Goal: Communication & Community: Answer question/provide support

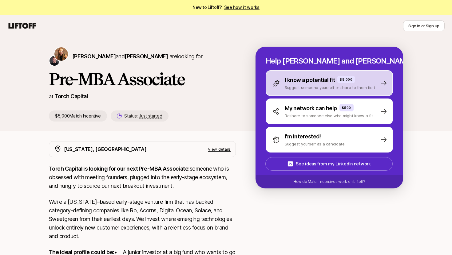
click at [332, 89] on p "Suggest someone yourself or share to them first" at bounding box center [329, 87] width 90 height 6
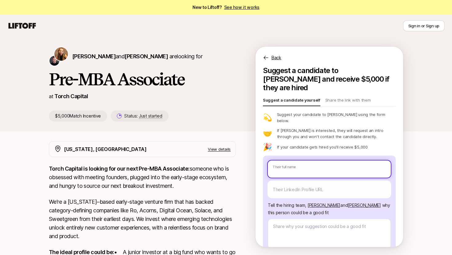
type textarea "x"
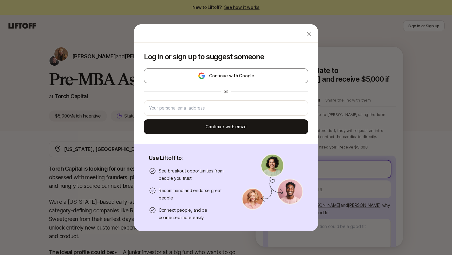
click at [323, 153] on body "New to Liftoff? See how it works Sign in or Sign up Sign in or Sign up [PERSON_…" at bounding box center [226, 127] width 452 height 255
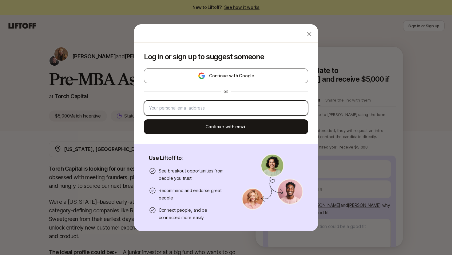
click at [235, 111] on input "email" at bounding box center [226, 107] width 154 height 7
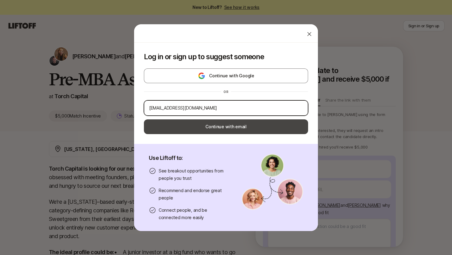
type input "[EMAIL_ADDRESS][DOMAIN_NAME]"
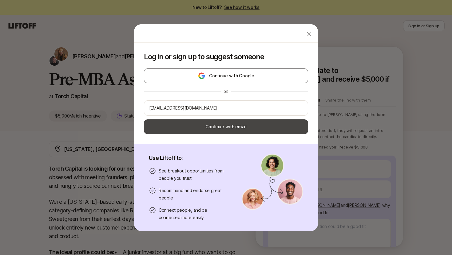
click at [254, 129] on button "Continue with email" at bounding box center [226, 127] width 164 height 15
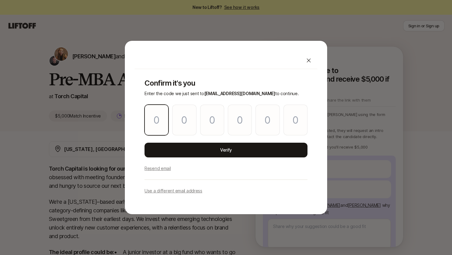
type textarea "x"
paste input "3"
type input "5"
type input "2"
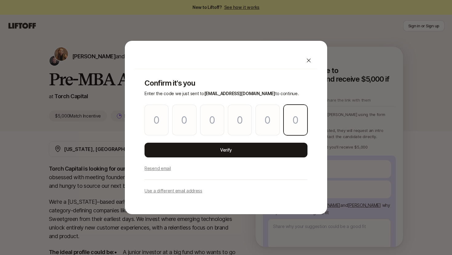
type input "5"
type input "9"
type input "3"
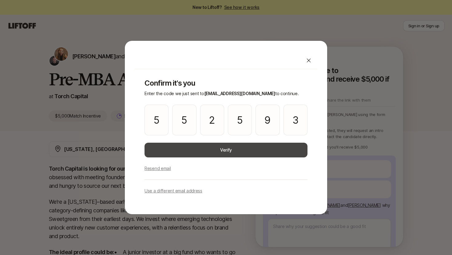
click at [207, 147] on button "Verify" at bounding box center [225, 150] width 163 height 15
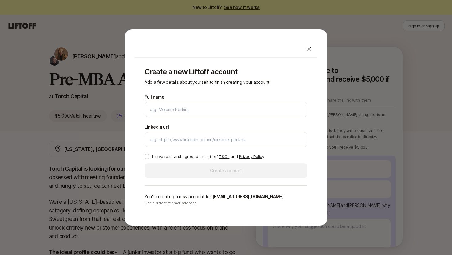
type input "[PERSON_NAME]"
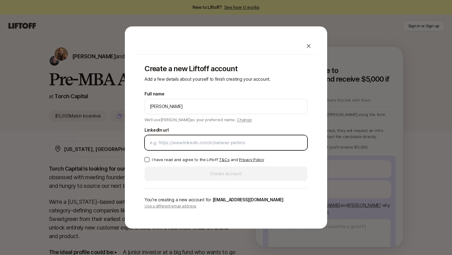
click at [171, 143] on input "LinkedIn url" at bounding box center [226, 142] width 152 height 7
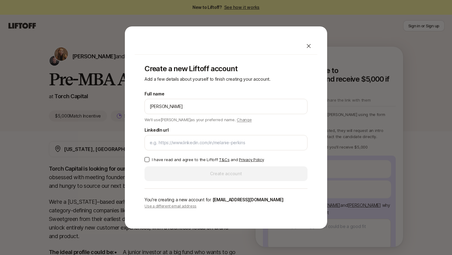
click at [146, 159] on button "I have read and agree to the Liftoff T&Cs and Privacy Policy" at bounding box center [146, 159] width 5 height 5
type textarea "x"
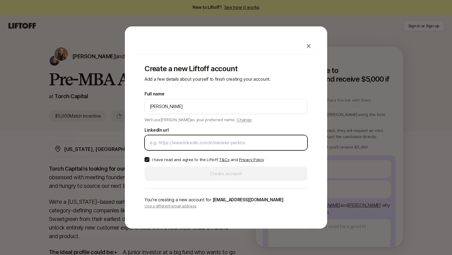
click at [208, 139] on input "LinkedIn url" at bounding box center [226, 142] width 152 height 7
paste input "[URL][DOMAIN_NAME]"
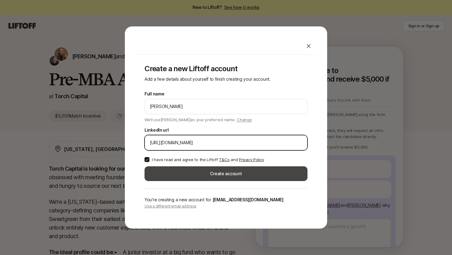
type input "[URL][DOMAIN_NAME]"
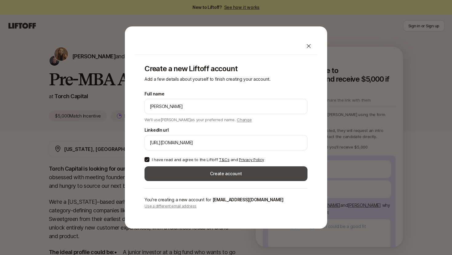
click at [208, 176] on button "Create account" at bounding box center [225, 174] width 163 height 15
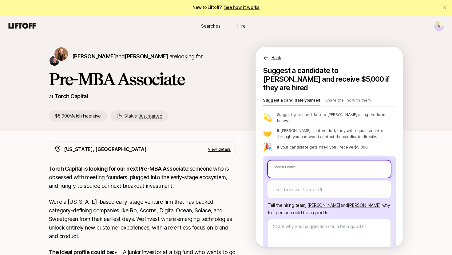
click at [292, 161] on input "text" at bounding box center [329, 169] width 123 height 17
type textarea "x"
paste input "[PERSON_NAME]"
type input "[PERSON_NAME]"
type textarea "x"
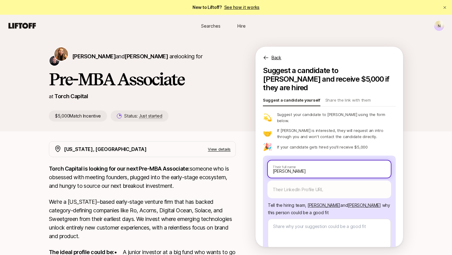
type input "[PERSON_NAME]"
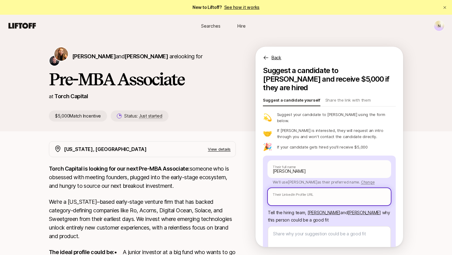
click at [289, 188] on input "text" at bounding box center [329, 196] width 123 height 17
paste input "[URL][DOMAIN_NAME]"
type textarea "x"
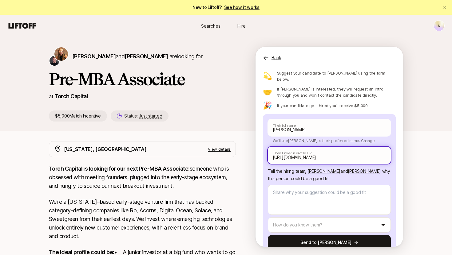
scroll to position [43, 0]
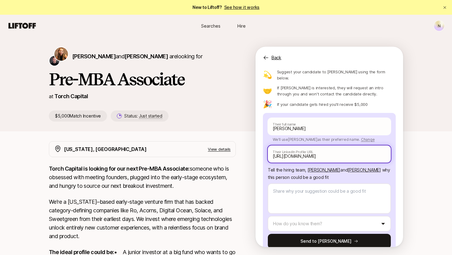
type input "[URL][DOMAIN_NAME]"
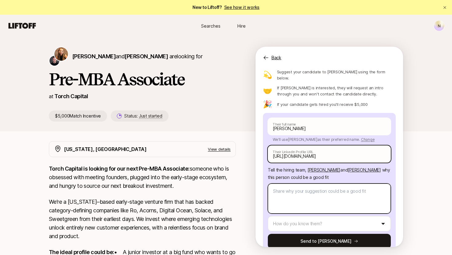
click at [289, 184] on textarea at bounding box center [329, 199] width 123 height 30
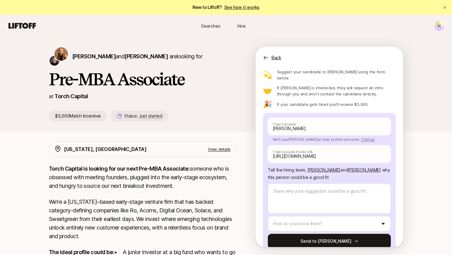
click at [287, 167] on p "Tell the hiring team, [PERSON_NAME] and [PERSON_NAME] why this person could be …" at bounding box center [329, 174] width 123 height 15
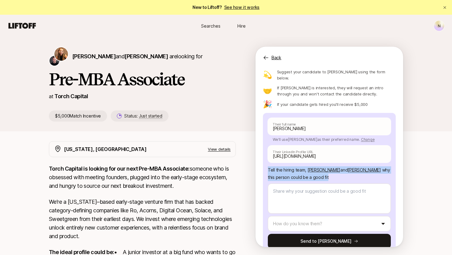
click at [287, 167] on p "Tell the hiring team, [PERSON_NAME] and [PERSON_NAME] why this person could be …" at bounding box center [329, 174] width 123 height 15
copy p "Tell the hiring team, [PERSON_NAME] and [PERSON_NAME] why this person could be …"
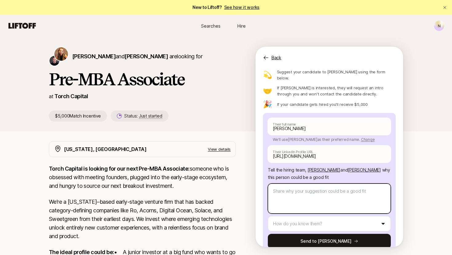
click at [294, 190] on textarea at bounding box center [329, 199] width 123 height 30
paste textarea "[PERSON_NAME] has built his career in early-stage venture, excelling as both an…"
type textarea "[PERSON_NAME] has built his career in early-stage venture, excelling as both an…"
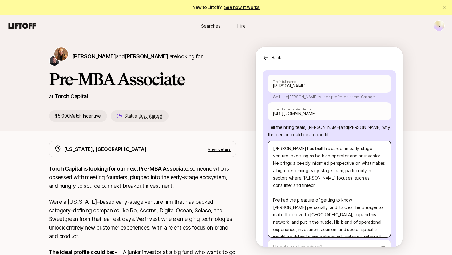
scroll to position [86, 0]
click at [357, 141] on textarea "[PERSON_NAME] has built his career in early-stage venture, excelling as both an…" at bounding box center [329, 189] width 123 height 96
click at [317, 144] on textarea "[PERSON_NAME] has built his career in early-stage venture, excelling as both an…" at bounding box center [329, 189] width 123 height 96
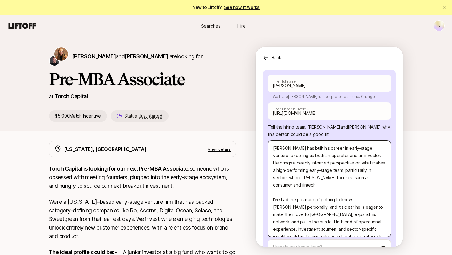
click at [317, 144] on textarea "[PERSON_NAME] has built his career in early-stage venture, excelling as both an…" at bounding box center [329, 189] width 123 height 96
click at [307, 153] on textarea "[PERSON_NAME] has built his career in early-stage venture, excelling as both an…" at bounding box center [329, 189] width 123 height 96
click at [335, 141] on textarea "[PERSON_NAME] has built his career in early-stage venture, excelling as both an…" at bounding box center [329, 189] width 123 height 96
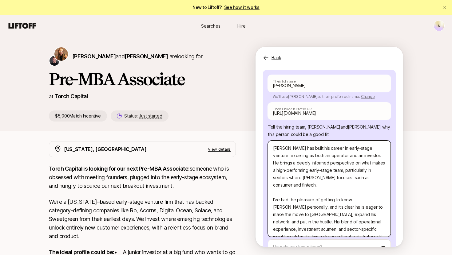
click at [355, 141] on textarea "[PERSON_NAME] has built his career in early-stage venture, excelling as both an…" at bounding box center [329, 189] width 123 height 96
type textarea "x"
type textarea "[PERSON_NAME] has built his career in early-stage, excelling as both an operato…"
type textarea "x"
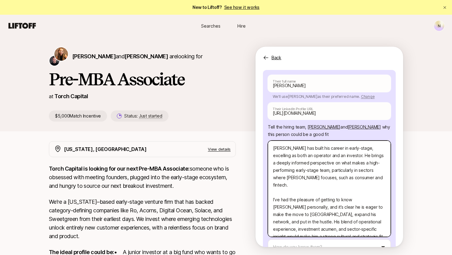
type textarea "[PERSON_NAME] has built his career in early-stag, excelling as both an operator…"
type textarea "x"
type textarea "[PERSON_NAME] has built his career in early-sta, excelling as both an operator …"
type textarea "x"
type textarea "[PERSON_NAME] has built his career in early-st, excelling as both an operator a…"
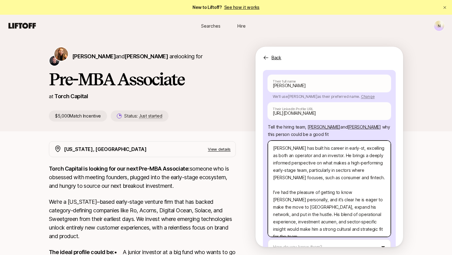
type textarea "x"
type textarea "[PERSON_NAME] has built his career in early-s, excelling as both an operator an…"
type textarea "x"
type textarea "[PERSON_NAME] has built his career in early-, excelling as both an operator and…"
type textarea "x"
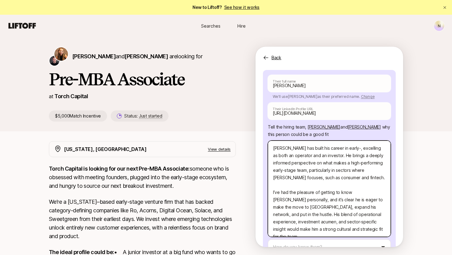
type textarea "[PERSON_NAME] has built his career in early, excelling as both an operator and …"
type textarea "x"
type textarea "[PERSON_NAME] has built his career in [PERSON_NAME], excelling as both an opera…"
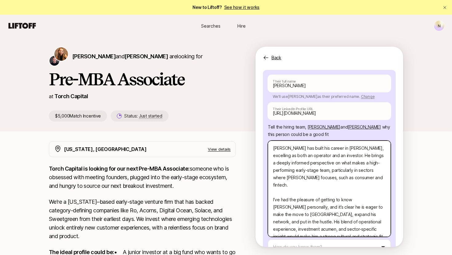
type textarea "x"
type textarea "[PERSON_NAME] has built his career in ear, excelling as both an operator and an…"
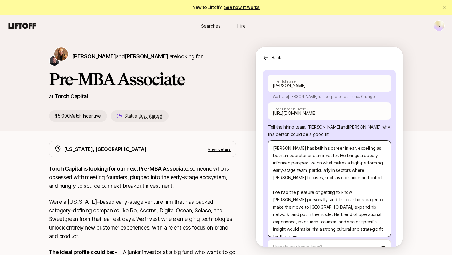
type textarea "x"
type textarea "[PERSON_NAME] has built his career in ea, excelling as both an operator and an …"
type textarea "x"
type textarea "[PERSON_NAME] has built his career in e, excelling as both an operator and an i…"
type textarea "x"
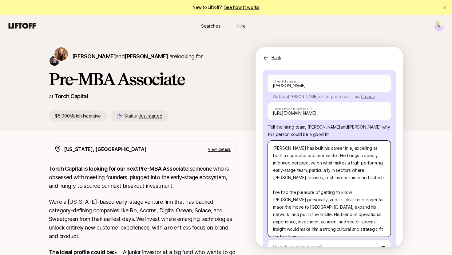
type textarea "[PERSON_NAME] has built his career in ea, excelling as both an operator and an …"
type textarea "x"
type textarea "[PERSON_NAME] has built his career in e, excelling as both an operator and an i…"
type textarea "x"
type textarea "[PERSON_NAME] has built his career in , excelling as both an operator and an in…"
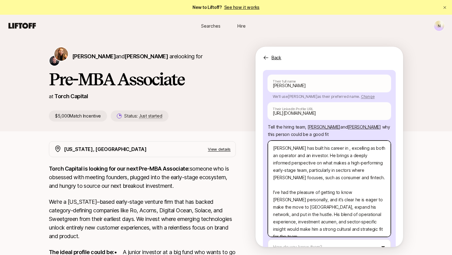
type textarea "x"
type textarea "[PERSON_NAME] has built his career in t, excelling as both an operator and an i…"
type textarea "x"
type textarea "[PERSON_NAME] has built his career in te, excelling as both an operator and an …"
type textarea "x"
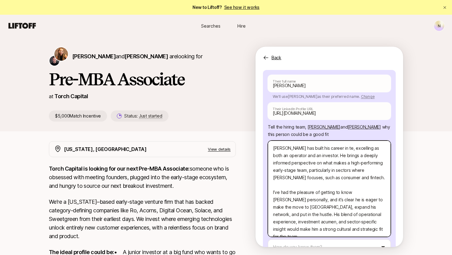
type textarea "[PERSON_NAME] has built his career in tec, excelling as both an operator and an…"
type textarea "x"
type textarea "[PERSON_NAME] has built his career in tech, excelling as both an operator and a…"
click at [308, 141] on textarea "[PERSON_NAME] has built his career in tech, excelling as both an operator and a…" at bounding box center [329, 189] width 123 height 96
click at [315, 142] on textarea "[PERSON_NAME] has built his career in tech, excelling as both an operator and a…" at bounding box center [329, 189] width 123 height 96
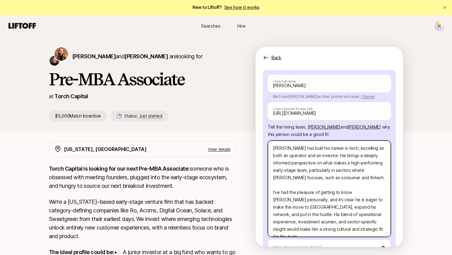
click at [315, 142] on textarea "[PERSON_NAME] has built his career in tech, excelling as both an operator and a…" at bounding box center [329, 189] width 123 height 96
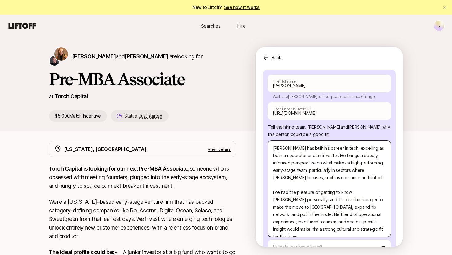
click at [312, 157] on textarea "[PERSON_NAME] has built his career in tech, excelling as both an operator and a…" at bounding box center [329, 189] width 123 height 96
click at [331, 160] on textarea "[PERSON_NAME] has built his career in tech, excelling as both an operator and a…" at bounding box center [329, 189] width 123 height 96
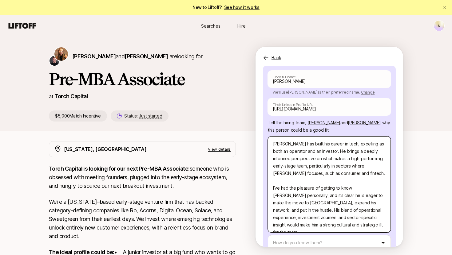
scroll to position [91, 0]
click at [383, 176] on textarea "[PERSON_NAME] has built his career in tech, excelling as both an operator and a…" at bounding box center [329, 184] width 123 height 96
type textarea "x"
type textarea "[PERSON_NAME] has built his career in tech, excelling as both an operator and a…"
type textarea "x"
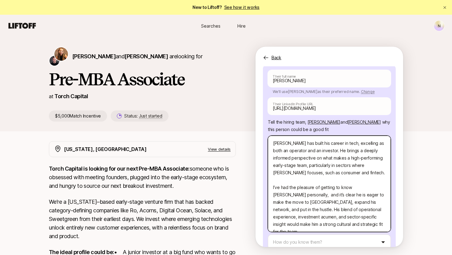
type textarea "[PERSON_NAME] has built his career in tech, excelling as both an operator and a…"
type textarea "x"
type textarea "[PERSON_NAME] has built his career in tech, excelling as both an operator and a…"
type textarea "x"
type textarea "[PERSON_NAME] has built his career in tech, excelling as both an operator and a…"
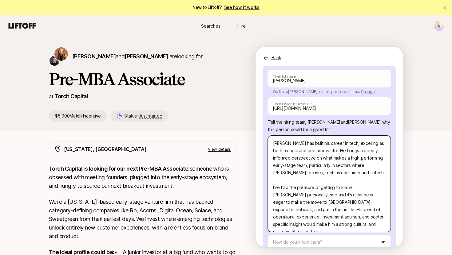
type textarea "x"
type textarea "[PERSON_NAME] has built his career in tech, excelling as both an operator and a…"
type textarea "x"
type textarea "[PERSON_NAME] has built his career in tech, excelling as both an operator and a…"
type textarea "x"
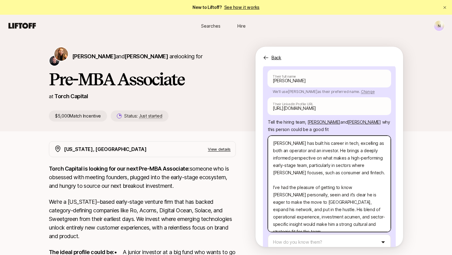
type textarea "[PERSON_NAME] has built his career in tech, excelling as both an operator and a…"
type textarea "x"
type textarea "[PERSON_NAME] has built his career in tech, excelling as both an operator and a…"
type textarea "x"
type textarea "[PERSON_NAME] has built his career in tech, excelling as both an operator and a…"
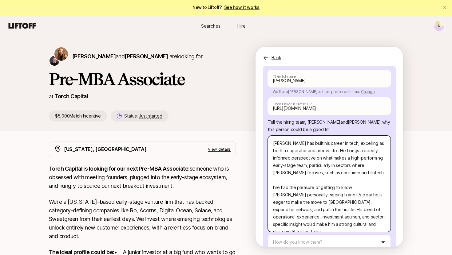
type textarea "x"
type textarea "[PERSON_NAME] has built his career in tech, excelling as both an operator and a…"
type textarea "x"
type textarea "[PERSON_NAME] has built his career in tech, excelling as both an operator and a…"
type textarea "x"
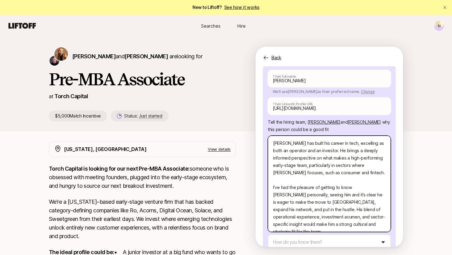
type textarea "[PERSON_NAME] has built his career in tech, excelling as both an operator and a…"
type textarea "x"
type textarea "[PERSON_NAME] has built his career in tech, excelling as both an operator and a…"
type textarea "x"
type textarea "[PERSON_NAME] has built his career in tech, excelling as both an operator and a…"
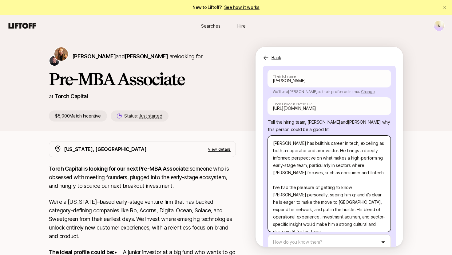
type textarea "x"
type textarea "[PERSON_NAME] has built his career in tech, excelling as both an operator and a…"
type textarea "x"
type textarea "[PERSON_NAME] has built his career in tech, excelling as both an operator and a…"
type textarea "x"
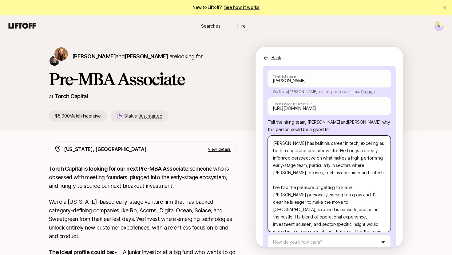
type textarea "[PERSON_NAME] has built his career in tech, excelling as both an operator and a…"
type textarea "x"
type textarea "[PERSON_NAME] has built his career in tech, excelling as both an operator and a…"
type textarea "x"
type textarea "[PERSON_NAME] has built his career in tech, excelling as both an operator and a…"
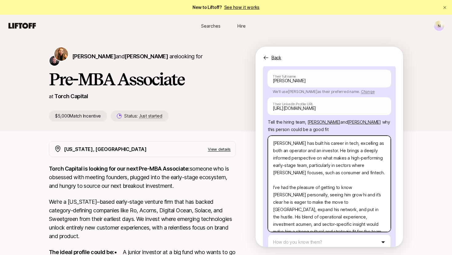
type textarea "x"
type textarea "[PERSON_NAME] has built his career in tech, excelling as both an operator and a…"
type textarea "x"
type textarea "[PERSON_NAME] has built his career in tech, excelling as both an operator and a…"
type textarea "x"
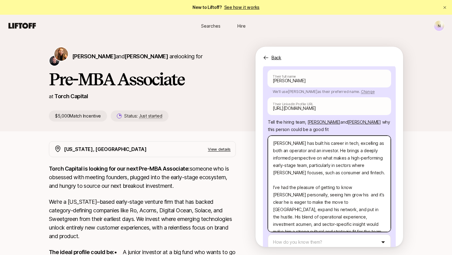
type textarea "[PERSON_NAME] has built his career in tech, excelling as both an operator and a…"
type textarea "x"
type textarea "[PERSON_NAME] has built his career in tech, excelling as both an operator and a…"
type textarea "x"
type textarea "[PERSON_NAME] has built his career in tech, excelling as both an operator and a…"
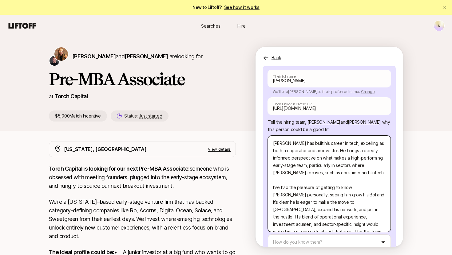
type textarea "x"
type textarea "[PERSON_NAME] has built his career in tech, excelling as both an operator and a…"
type textarea "x"
type textarea "[PERSON_NAME] has built his career in tech, excelling as both an operator and a…"
type textarea "x"
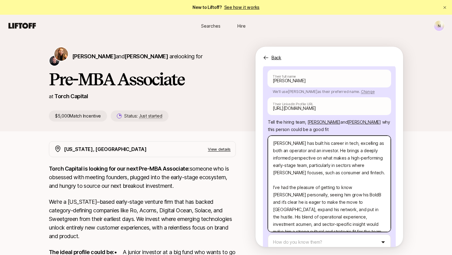
type textarea "[PERSON_NAME] has built his career in tech, excelling as both an operator and a…"
type textarea "x"
type textarea "[PERSON_NAME] has built his career in tech, excelling as both an operator and a…"
type textarea "x"
type textarea "[PERSON_NAME] has built his career in tech, excelling as both an operator and a…"
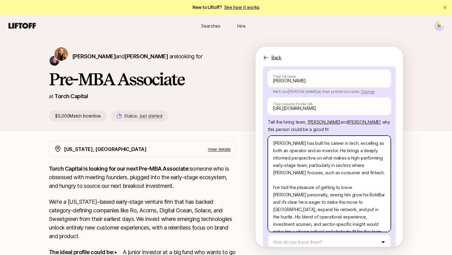
type textarea "x"
type textarea "[PERSON_NAME] has built his career in tech, excelling as both an operator and a…"
type textarea "x"
type textarea "[PERSON_NAME] has built his career in tech, excelling as both an operator and a…"
type textarea "x"
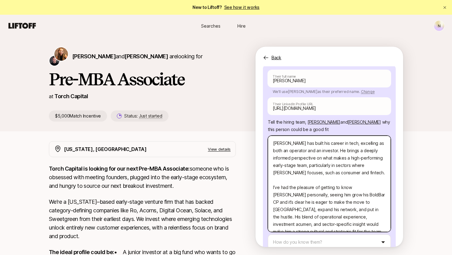
type textarea "[PERSON_NAME] has built his career in tech, excelling as both an operator and a…"
type textarea "x"
type textarea "[PERSON_NAME] has built his career in tech, excelling as both an operator and a…"
type textarea "x"
type textarea "[PERSON_NAME] has built his career in tech, excelling as both an operator and a…"
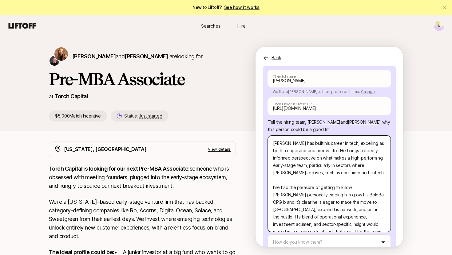
type textarea "x"
type textarea "[PERSON_NAME] has built his career in tech, excelling as both an operator and a…"
type textarea "x"
type textarea "[PERSON_NAME] has built his career in tech, excelling as both an operator and a…"
type textarea "x"
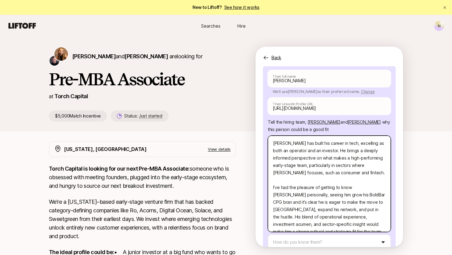
type textarea "[PERSON_NAME] has built his career in tech, excelling as both an operator and a…"
type textarea "x"
type textarea "[PERSON_NAME] has built his career in tech, excelling as both an operator and a…"
type textarea "x"
type textarea "[PERSON_NAME] has built his career in tech, excelling as both an operator and a…"
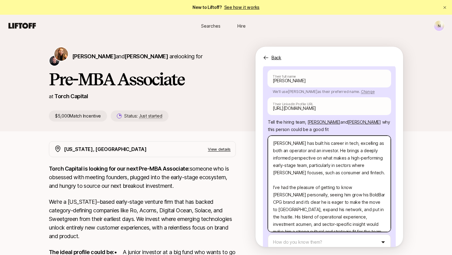
type textarea "x"
type textarea "[PERSON_NAME] has built his career in tech, excelling as both an operator and a…"
type textarea "x"
type textarea "[PERSON_NAME] has built his career in tech, excelling as both an operator and a…"
click at [273, 182] on textarea "[PERSON_NAME] has built his career in tech, excelling as both an operator and a…" at bounding box center [329, 184] width 123 height 96
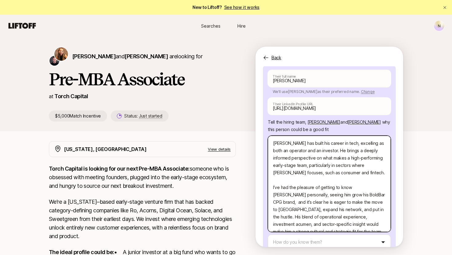
type textarea "x"
type textarea "[PERSON_NAME] has built his career in tech, excelling as both an operator and a…"
type textarea "x"
type textarea "[PERSON_NAME] has built his career in tech, excelling as both an operator and a…"
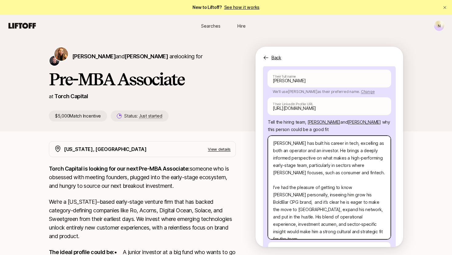
type textarea "x"
type textarea "[PERSON_NAME] has built his career in tech, excelling as both an operator and a…"
type textarea "x"
type textarea "[PERSON_NAME] has built his career in tech, excelling as both an operator and a…"
type textarea "x"
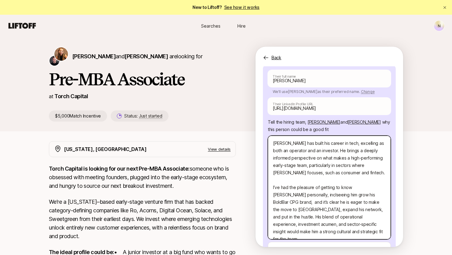
type textarea "[PERSON_NAME] has built his career in tech, excelling as both an operator and a…"
type textarea "x"
type textarea "[PERSON_NAME] has built his career in tech, excelling as both an operator and a…"
type textarea "x"
type textarea "[PERSON_NAME] has built his career in tech, excelling as both an operator and a…"
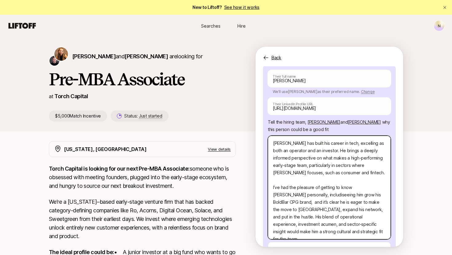
type textarea "x"
type textarea "[PERSON_NAME] has built his career in tech, excelling as both an operator and a…"
type textarea "x"
type textarea "[PERSON_NAME] has built his career in tech, excelling as both an operator and a…"
type textarea "x"
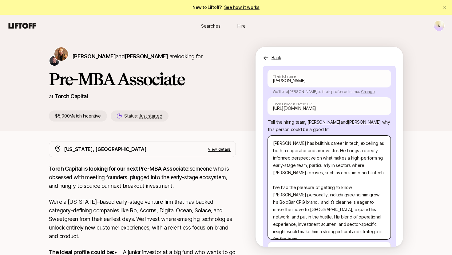
type textarea "[PERSON_NAME] has built his career in tech, excelling as both an operator and a…"
click at [293, 187] on textarea "[PERSON_NAME] has built his career in tech, excelling as both an operator and a…" at bounding box center [329, 188] width 123 height 104
click at [308, 186] on textarea "[PERSON_NAME] has built his career in tech, excelling as both an operator and a…" at bounding box center [329, 188] width 123 height 104
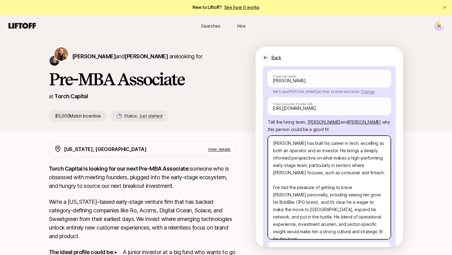
click at [362, 180] on textarea "[PERSON_NAME] has built his career in tech, excelling as both an operator and a…" at bounding box center [329, 188] width 123 height 104
type textarea "x"
type textarea "[PERSON_NAME] has built his career in tech, excelling as both an operator and a…"
type textarea "x"
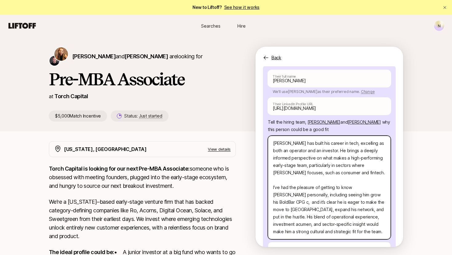
type textarea "[PERSON_NAME] has built his career in tech, excelling as both an operator and a…"
type textarea "x"
type textarea "[PERSON_NAME] has built his career in tech, excelling as both an operator and a…"
type textarea "x"
type textarea "[PERSON_NAME] has built his career in tech, excelling as both an operator and a…"
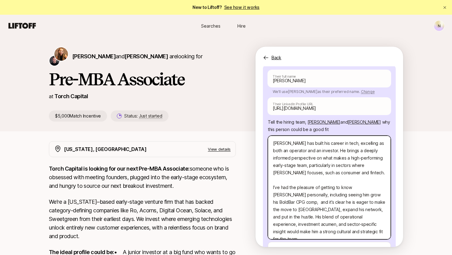
type textarea "x"
type textarea "[PERSON_NAME] has built his career in tech, excelling as both an operator and a…"
type textarea "x"
type textarea "[PERSON_NAME] has built his career in tech, excelling as both an operator and a…"
type textarea "x"
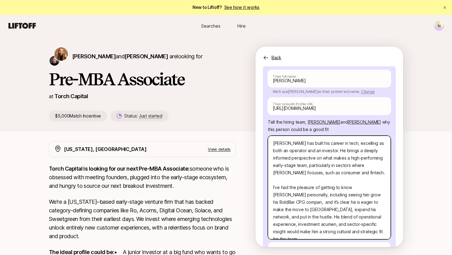
type textarea "[PERSON_NAME] has built his career in tech, excelling as both an operator and a…"
click at [335, 193] on textarea "[PERSON_NAME] has built his career in tech, excelling as both an operator and a…" at bounding box center [329, 188] width 123 height 104
click at [326, 189] on textarea "[PERSON_NAME] has built his career in tech, excelling as both an operator and a…" at bounding box center [329, 188] width 123 height 104
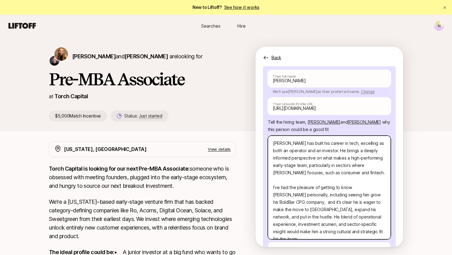
click at [326, 189] on textarea "[PERSON_NAME] has built his career in tech, excelling as both an operator and a…" at bounding box center [329, 188] width 123 height 104
click at [319, 198] on textarea "[PERSON_NAME] has built his career in tech, excelling as both an operator and a…" at bounding box center [329, 188] width 123 height 104
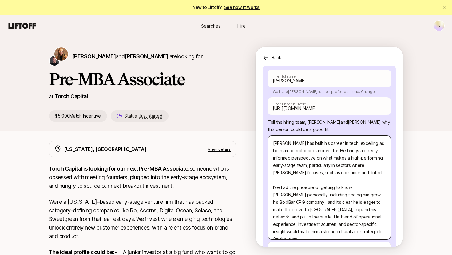
click at [335, 191] on textarea "[PERSON_NAME] has built his career in tech, excelling as both an operator and a…" at bounding box center [329, 188] width 123 height 104
click at [343, 196] on textarea "[PERSON_NAME] has built his career in tech, excelling as both an operator and a…" at bounding box center [329, 188] width 123 height 104
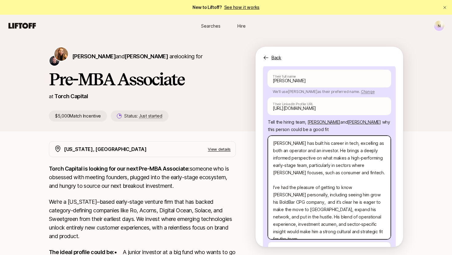
click at [343, 196] on textarea "[PERSON_NAME] has built his career in tech, excelling as both an operator and a…" at bounding box center [329, 188] width 123 height 104
click at [320, 194] on textarea "[PERSON_NAME] has built his career in tech, excelling as both an operator and a…" at bounding box center [329, 188] width 123 height 104
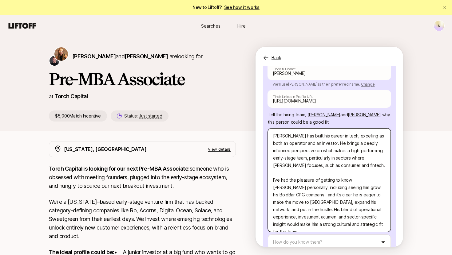
scroll to position [94, 0]
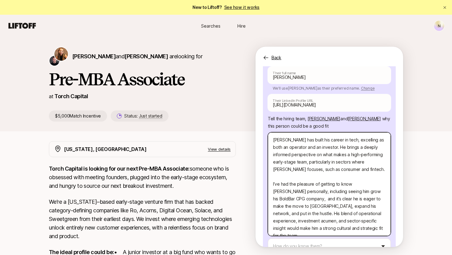
click at [325, 213] on textarea "[PERSON_NAME] has built his career in tech, excelling as both an operator and a…" at bounding box center [329, 184] width 123 height 104
type textarea "x"
type textarea "[PERSON_NAME] has built his career in tech, excelling as both an operator and a…"
type textarea "x"
type textarea "[PERSON_NAME] has built his career in tech, excelling as both an operator and a…"
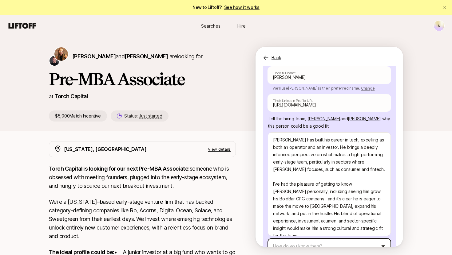
click at [320, 229] on html "New to Liftoff? See how it works N Searches Hire Searches Hire N [PERSON_NAME] …" at bounding box center [226, 127] width 452 height 255
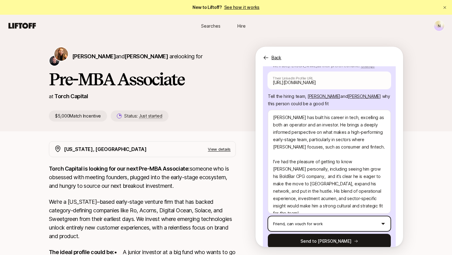
scroll to position [105, 0]
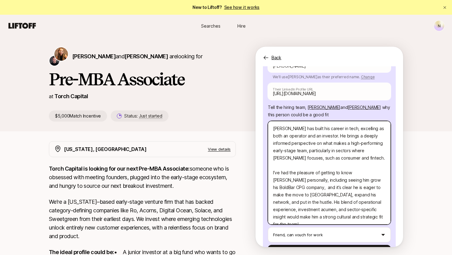
drag, startPoint x: 354, startPoint y: 116, endPoint x: 292, endPoint y: 116, distance: 62.1
click at [292, 121] on textarea "[PERSON_NAME] has built his career in tech, excelling as both an operator and a…" at bounding box center [329, 173] width 123 height 104
type textarea "x"
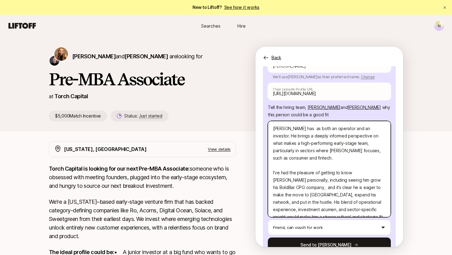
type textarea "[PERSON_NAME] has as both an operator and an investor. He brings a deeply infor…"
type textarea "x"
type textarea "[PERSON_NAME] has as both an operator and an investor. He brings a deeply infor…"
type textarea "x"
type textarea "[PERSON_NAME] has as both an operator and an investor. He brings a deeply infor…"
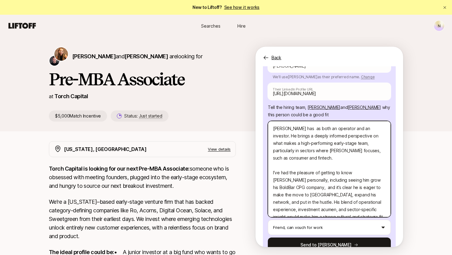
type textarea "x"
type textarea "[PERSON_NAME] has e as both an operator and an investor. He brings a deeply inf…"
type textarea "x"
type textarea "[PERSON_NAME] has ex as both an operator and an investor. He brings a deeply in…"
type textarea "x"
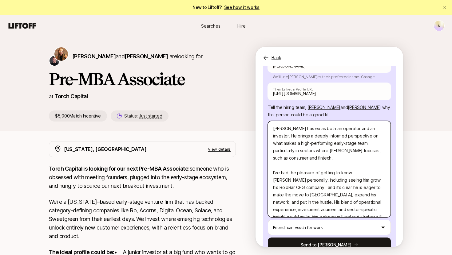
type textarea "[PERSON_NAME] has exc as both an operator and an investor. He brings a deeply i…"
type textarea "x"
type textarea "[PERSON_NAME] has exce as both an operator and an investor. He brings a deeply …"
type textarea "x"
type textarea "[PERSON_NAME] has excel as both an operator and an investor. He brings a deeply…"
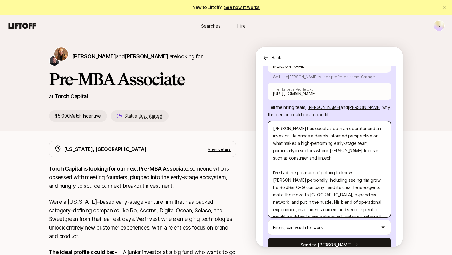
type textarea "x"
type textarea "[PERSON_NAME] has excell as both an operator and an investor. He brings a deepl…"
type textarea "x"
type textarea "[PERSON_NAME] has excelle as both an operator and an investor. He brings a deep…"
type textarea "x"
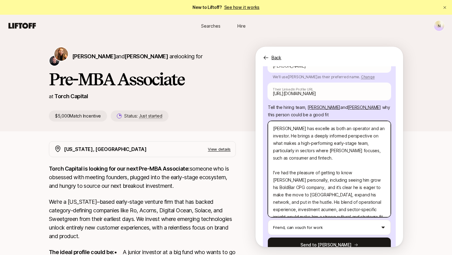
type textarea "[PERSON_NAME] has excelled as both an operator and an investor. He brings a dee…"
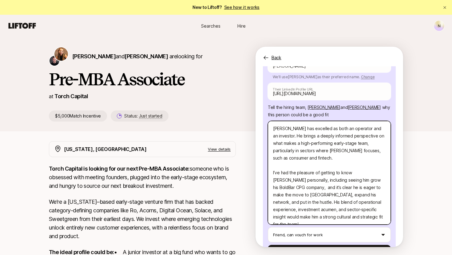
click at [378, 121] on textarea "[PERSON_NAME] has excelled as both an operator and an investor. He brings a dee…" at bounding box center [329, 173] width 123 height 104
type textarea "x"
type textarea "[PERSON_NAME] has excelled as both an operator and an investor . He brings a de…"
type textarea "x"
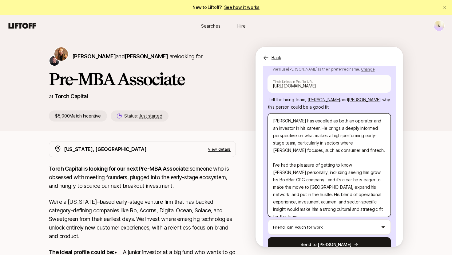
scroll to position [116, 0]
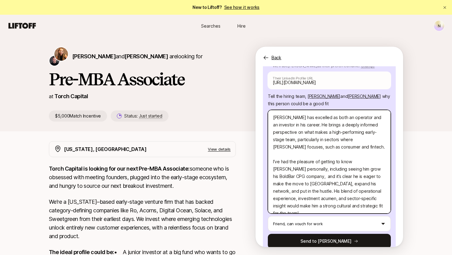
click at [350, 166] on textarea "[PERSON_NAME] has excelled as both an operator and an investor in his career. H…" at bounding box center [329, 162] width 123 height 104
click at [330, 184] on textarea "[PERSON_NAME] has excelled as both an operator and an investor in his career. H…" at bounding box center [329, 162] width 123 height 104
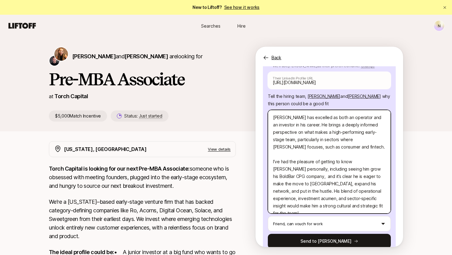
click at [330, 184] on textarea "[PERSON_NAME] has excelled as both an operator and an investor in his career. H…" at bounding box center [329, 162] width 123 height 104
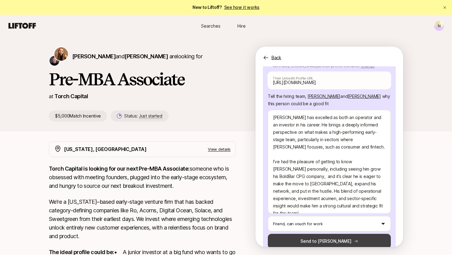
click at [323, 234] on button "Send to [PERSON_NAME]" at bounding box center [329, 241] width 123 height 15
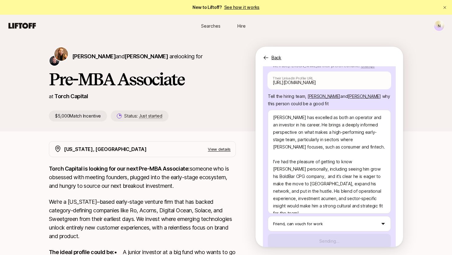
scroll to position [26, 0]
